Goal: Find specific page/section: Find specific page/section

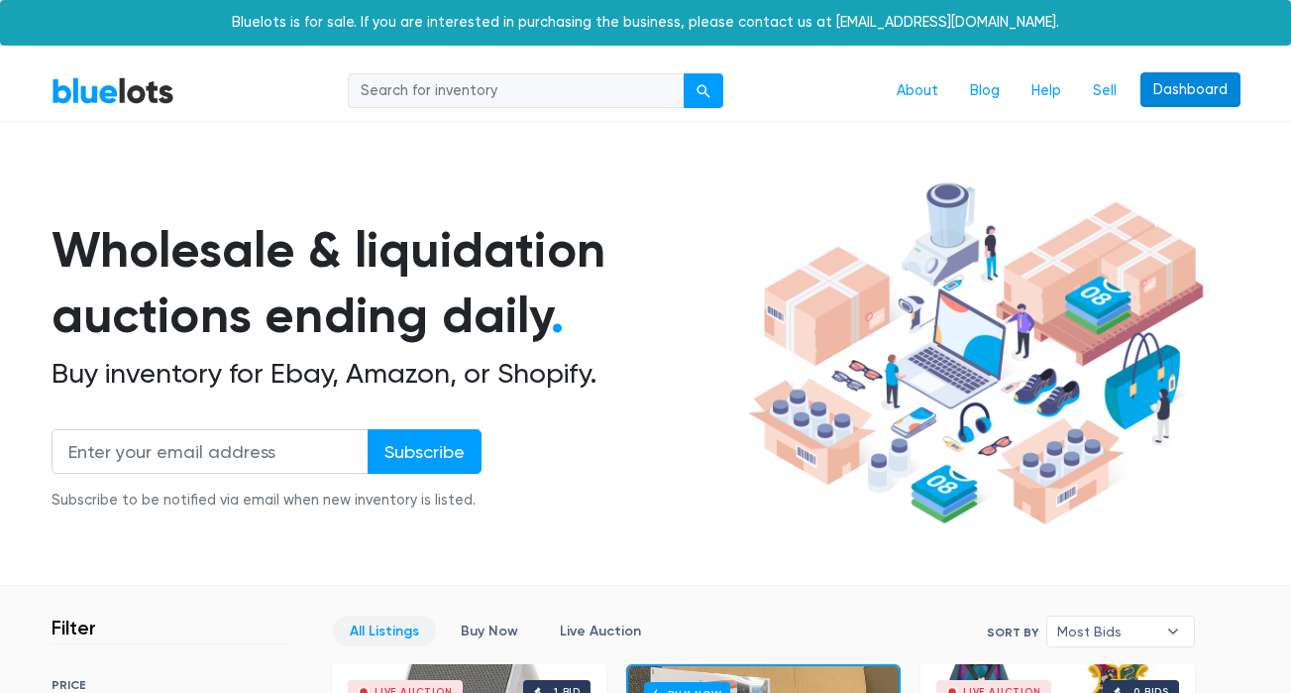
click at [1190, 91] on link "Dashboard" at bounding box center [1191, 90] width 100 height 36
click at [1101, 96] on link "Sell" at bounding box center [1104, 91] width 55 height 38
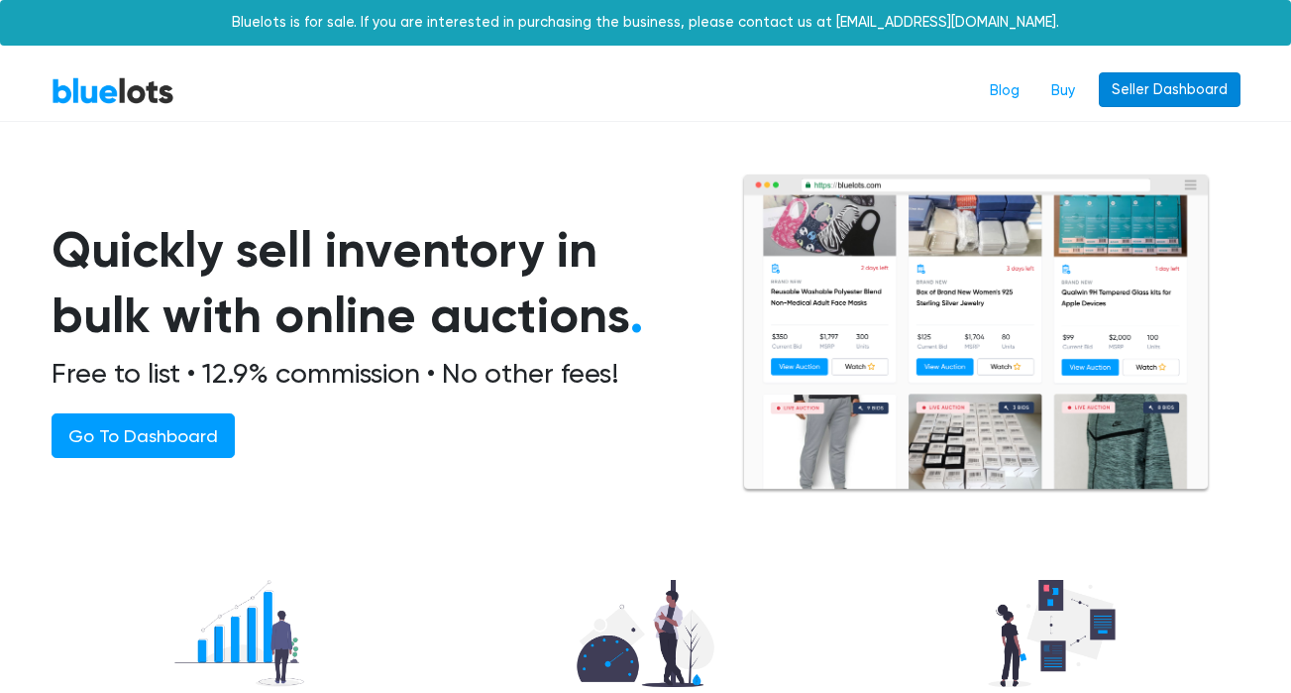
click at [1185, 97] on link "Seller Dashboard" at bounding box center [1170, 90] width 142 height 36
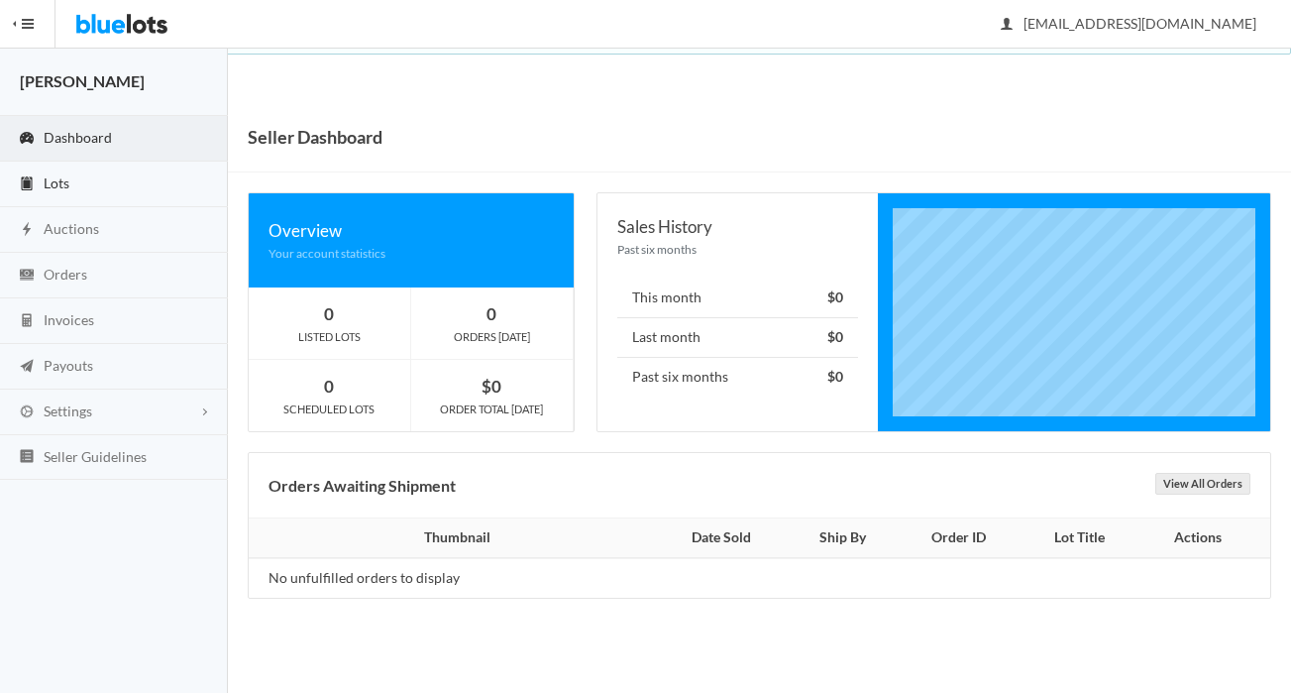
click at [111, 180] on link "Lots" at bounding box center [114, 185] width 228 height 46
